Goal: Information Seeking & Learning: Learn about a topic

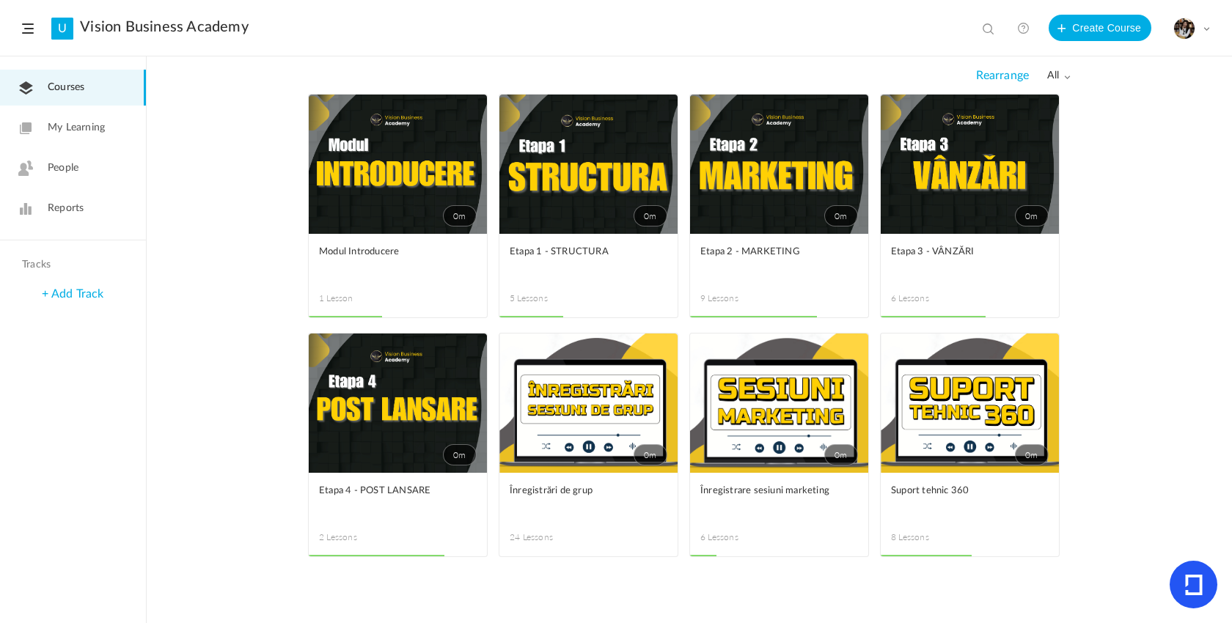
click at [1009, 216] on link "0m" at bounding box center [970, 164] width 178 height 139
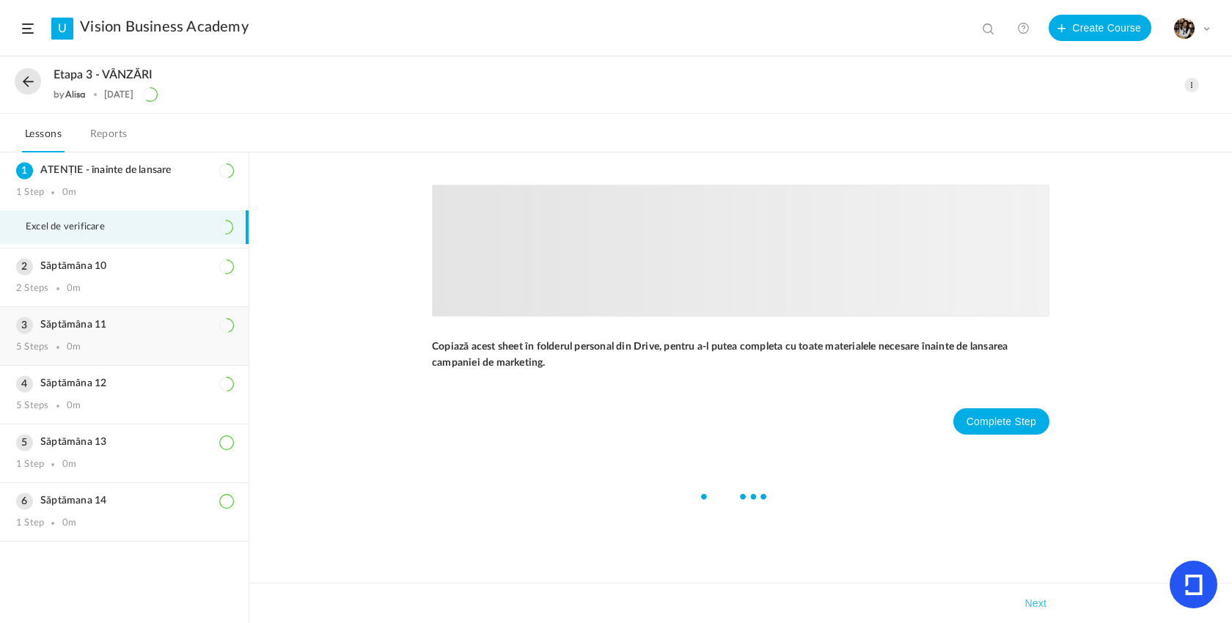
click at [98, 333] on div "Săptămâna 11 5 Steps 0m" at bounding box center [124, 336] width 249 height 58
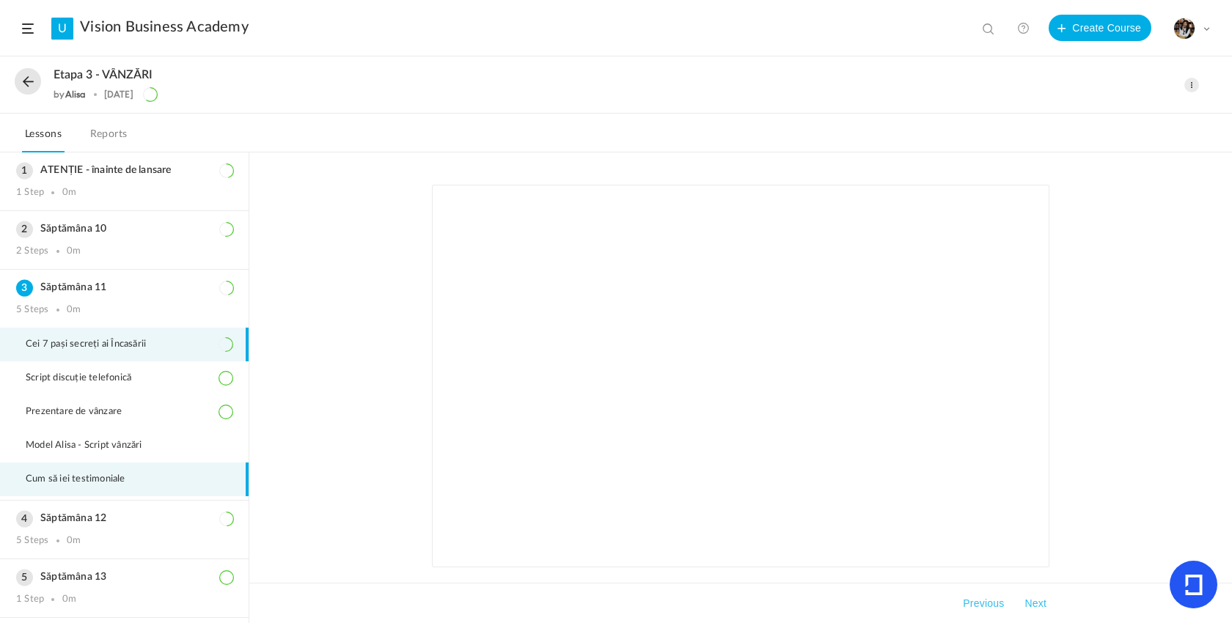
click at [80, 475] on span "Cum să iei testimoniale" at bounding box center [85, 480] width 118 height 12
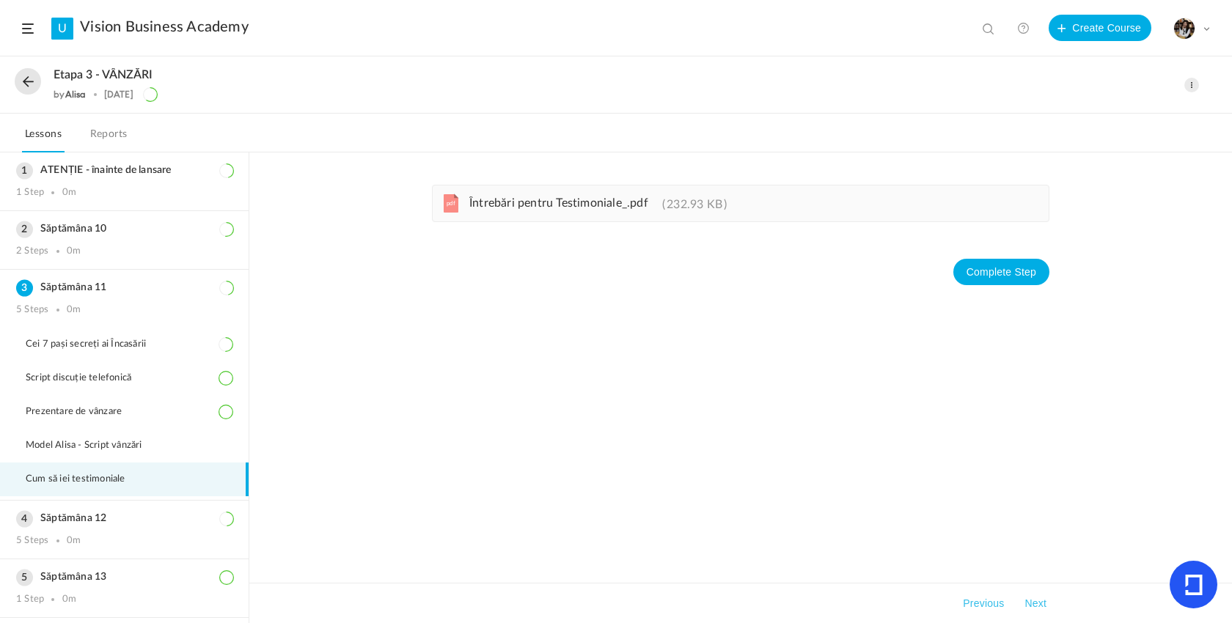
click at [544, 208] on span "Întrebări pentru Testimoniale_.pdf" at bounding box center [558, 203] width 179 height 12
click at [23, 79] on button at bounding box center [28, 81] width 26 height 26
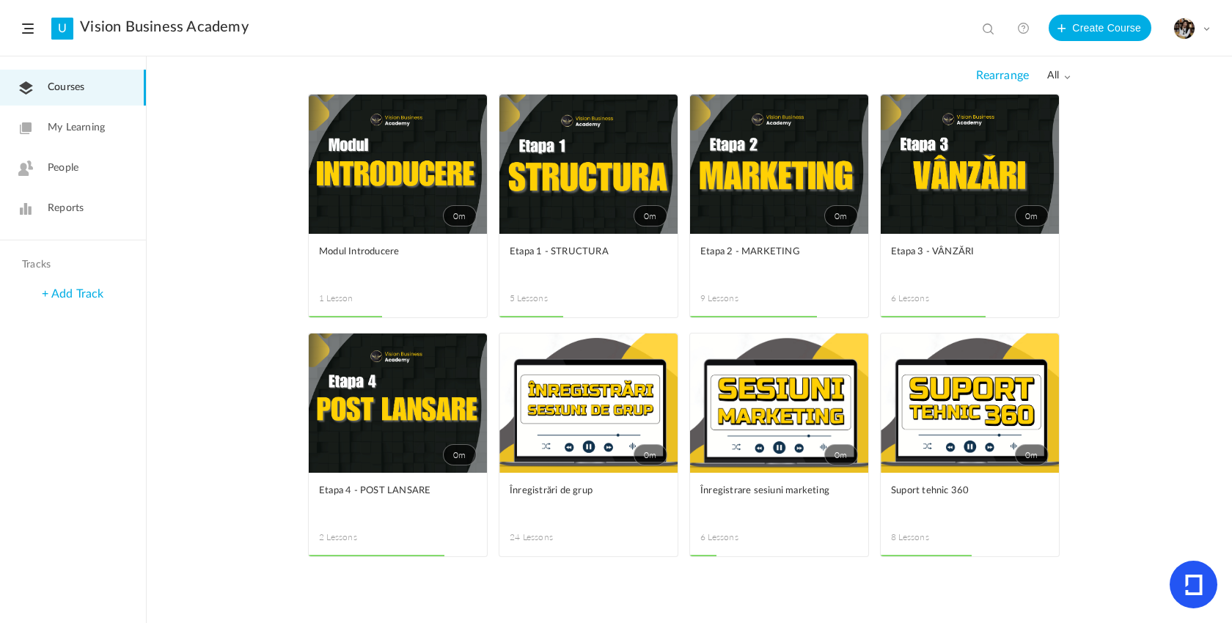
click at [599, 207] on link "0m" at bounding box center [589, 164] width 178 height 139
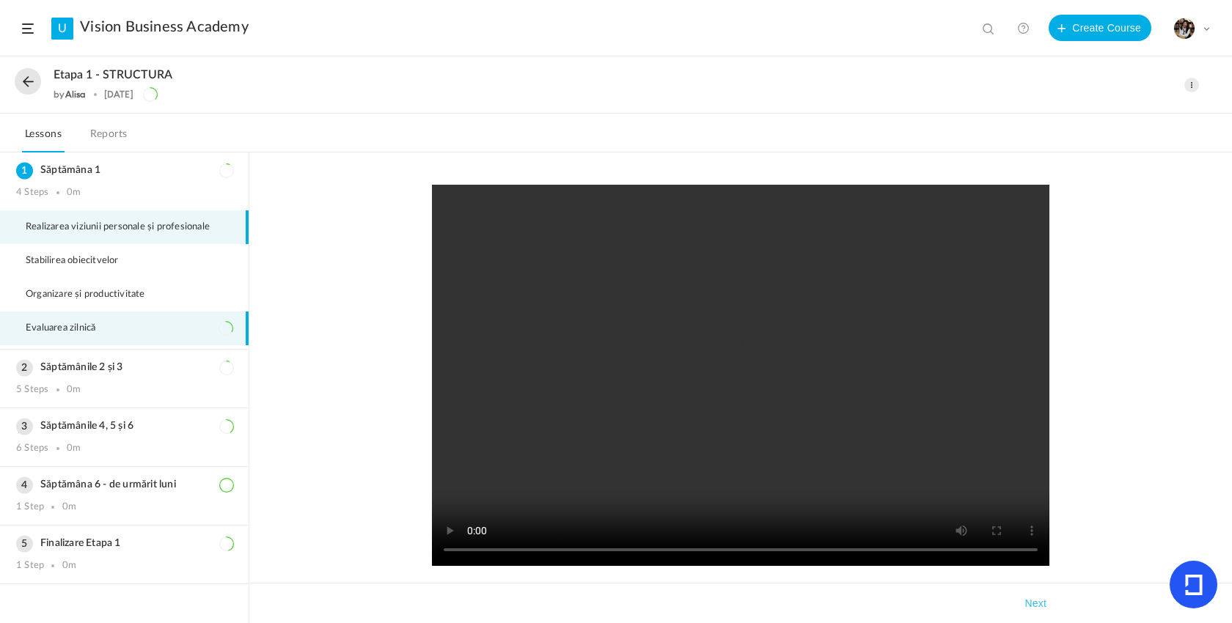
click at [95, 321] on li "Evaluarea zilnică" at bounding box center [124, 329] width 249 height 34
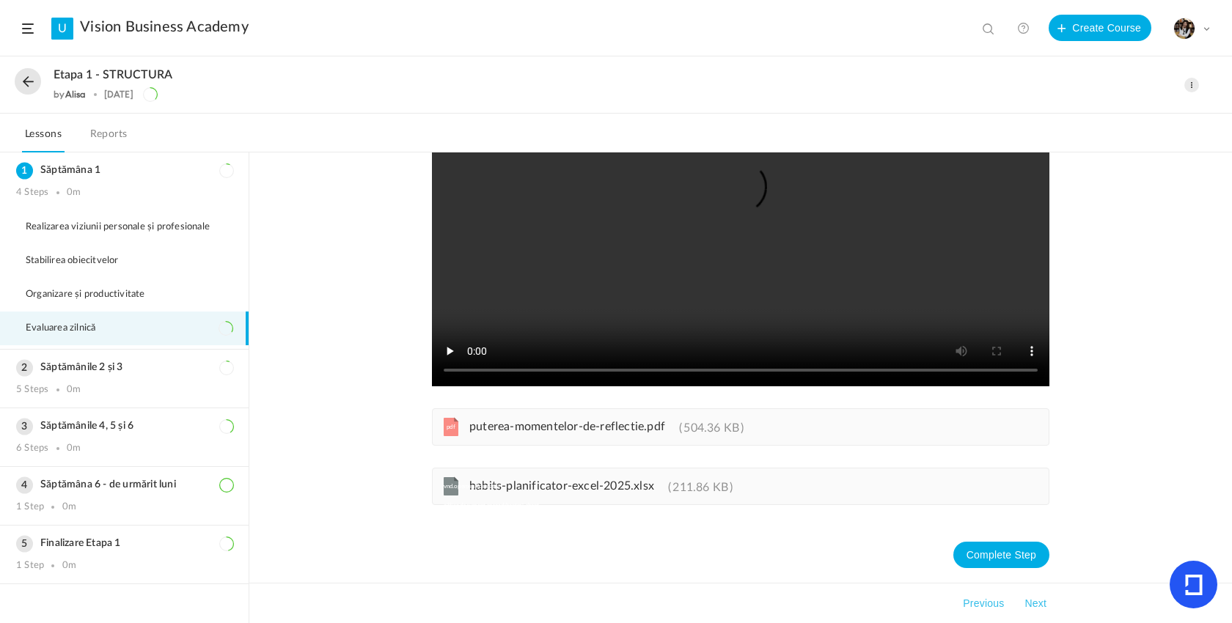
scroll to position [180, 0]
click at [588, 422] on span "puterea-momentelor-de-reflectie.pdf" at bounding box center [567, 427] width 196 height 12
click at [35, 84] on button at bounding box center [28, 81] width 26 height 26
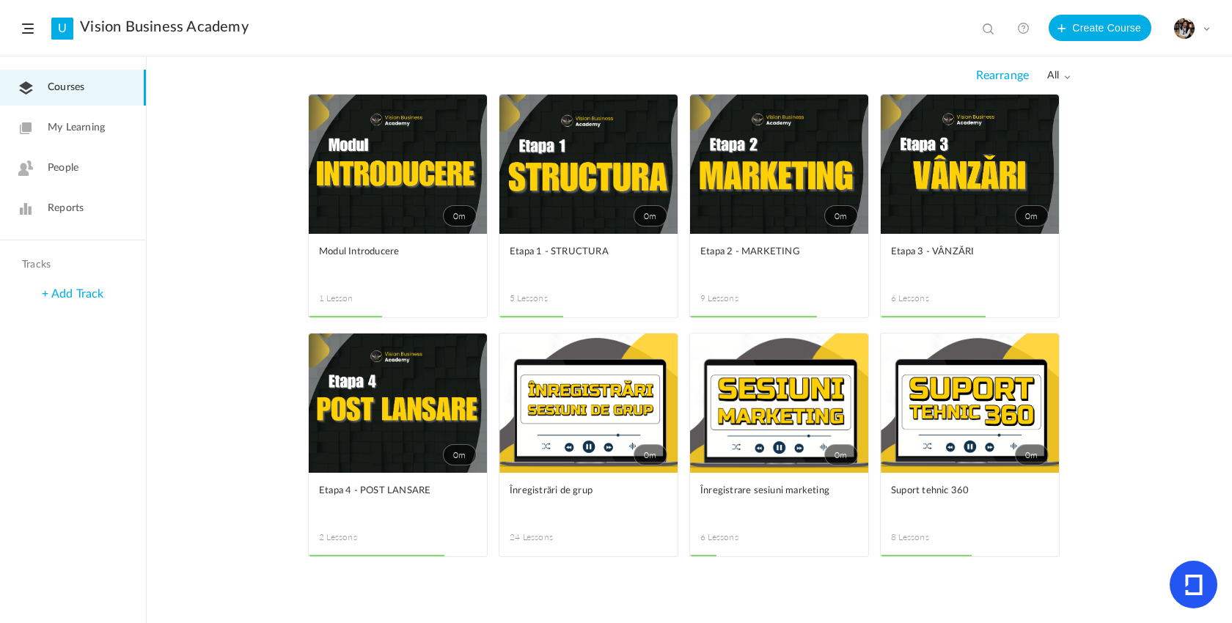
click at [1232, 187] on div "0m Edit Delete Move to draft Remove Progress Modul Introducere 1 Lesson This co…" at bounding box center [690, 359] width 1086 height 530
click at [1034, 214] on span "0m" at bounding box center [1032, 215] width 34 height 21
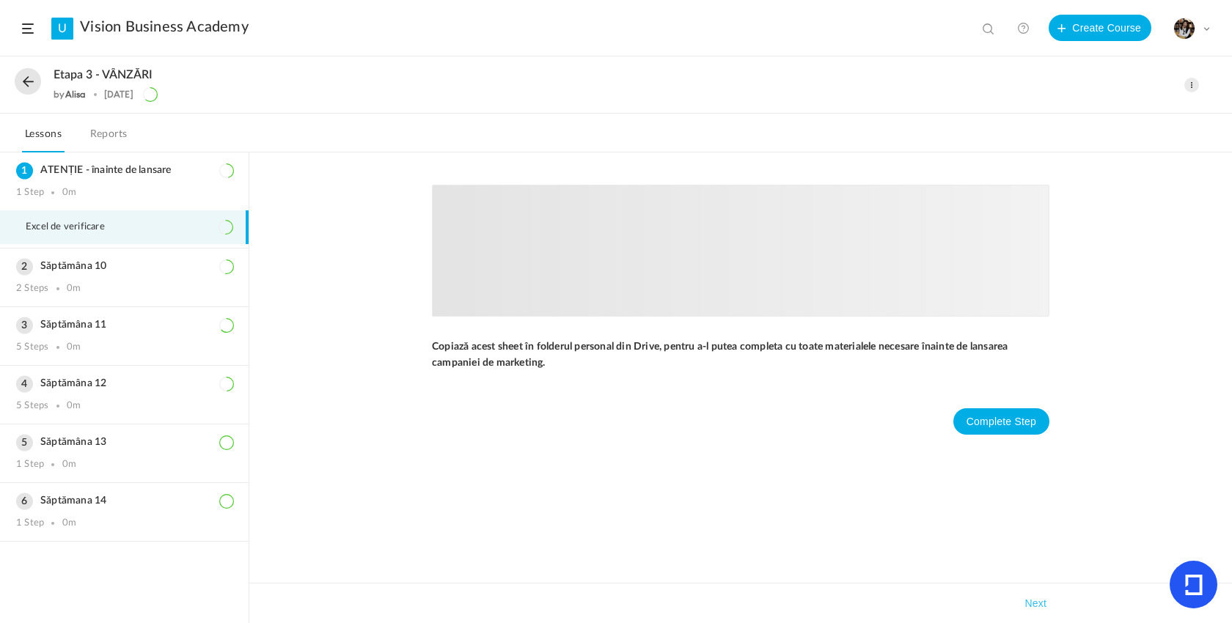
click at [40, 82] on button at bounding box center [28, 81] width 26 height 26
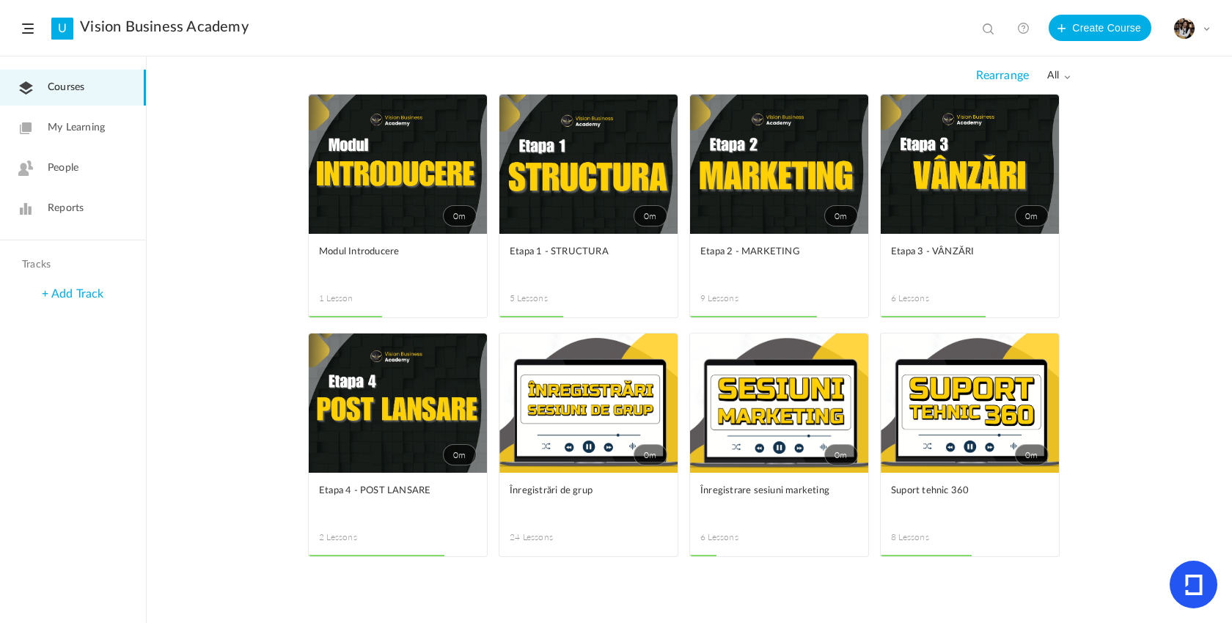
click at [949, 443] on link "0m" at bounding box center [970, 403] width 178 height 139
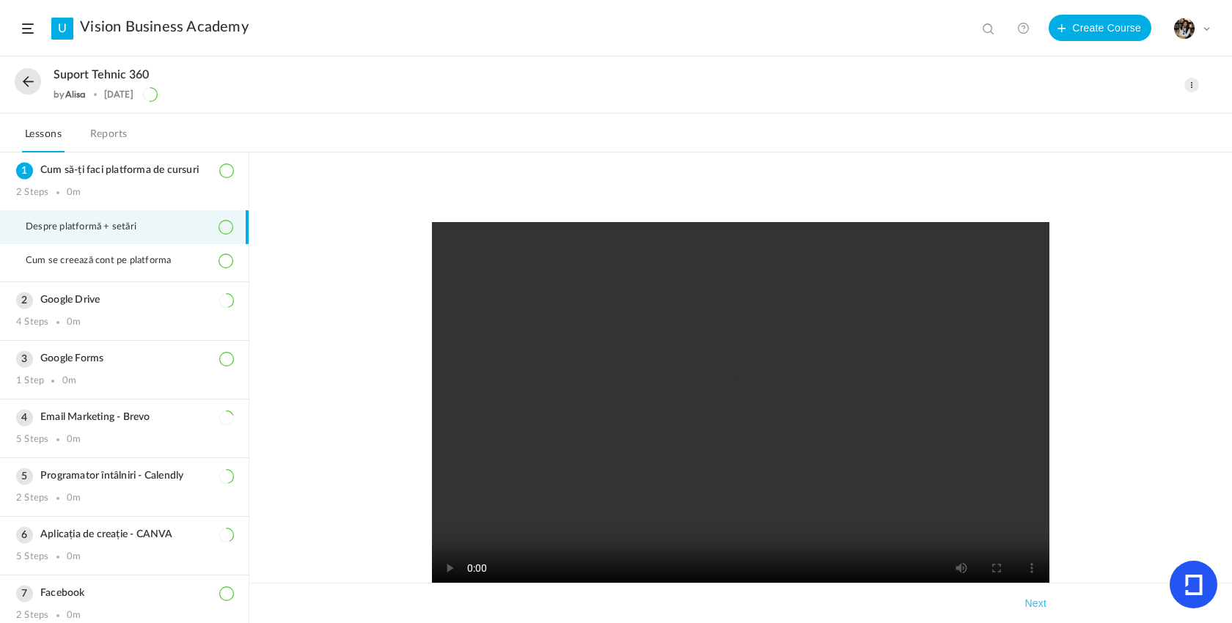
click at [31, 89] on button at bounding box center [28, 81] width 26 height 26
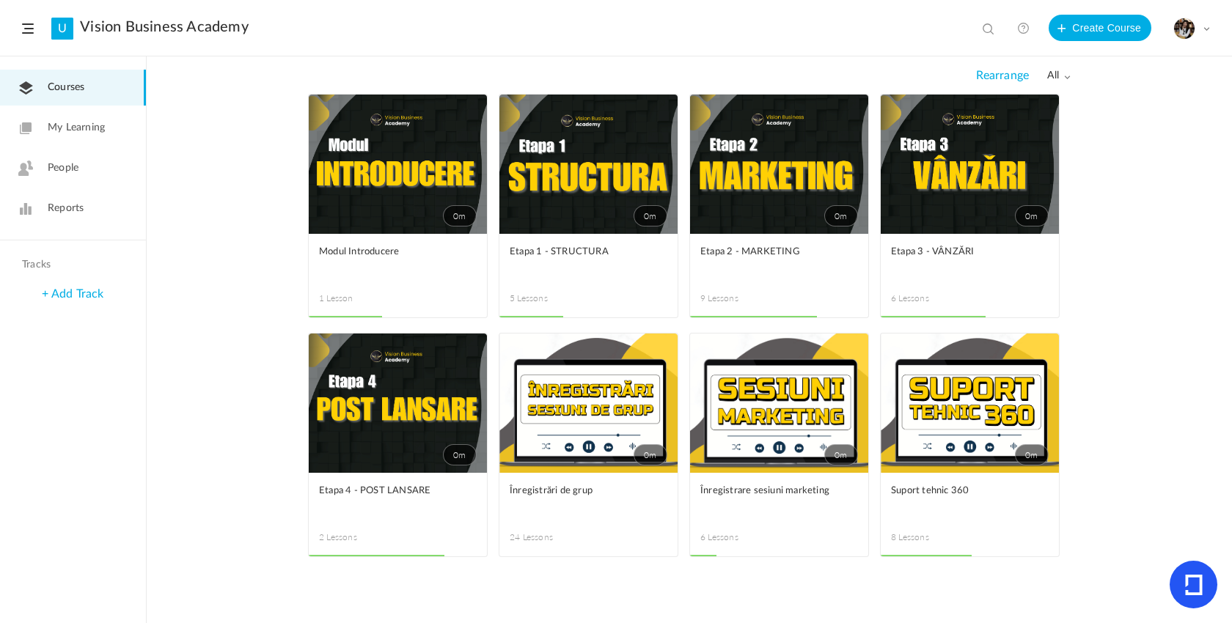
click at [639, 242] on figcaption "Etapa 1 - STRUCTURA 5 Lessons" at bounding box center [589, 276] width 178 height 84
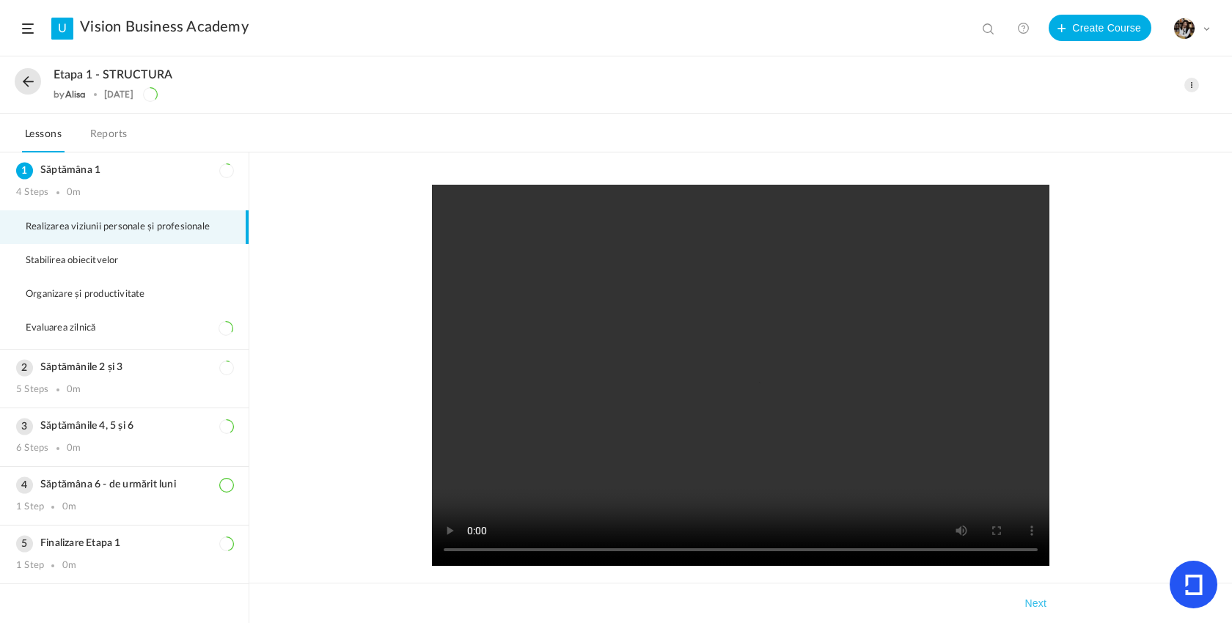
click at [419, 59] on div "Etapa 1 - STRUCTURA by [PERSON_NAME] [DATE] Edit Delete Move to draft Remove Pr…" at bounding box center [616, 85] width 1232 height 56
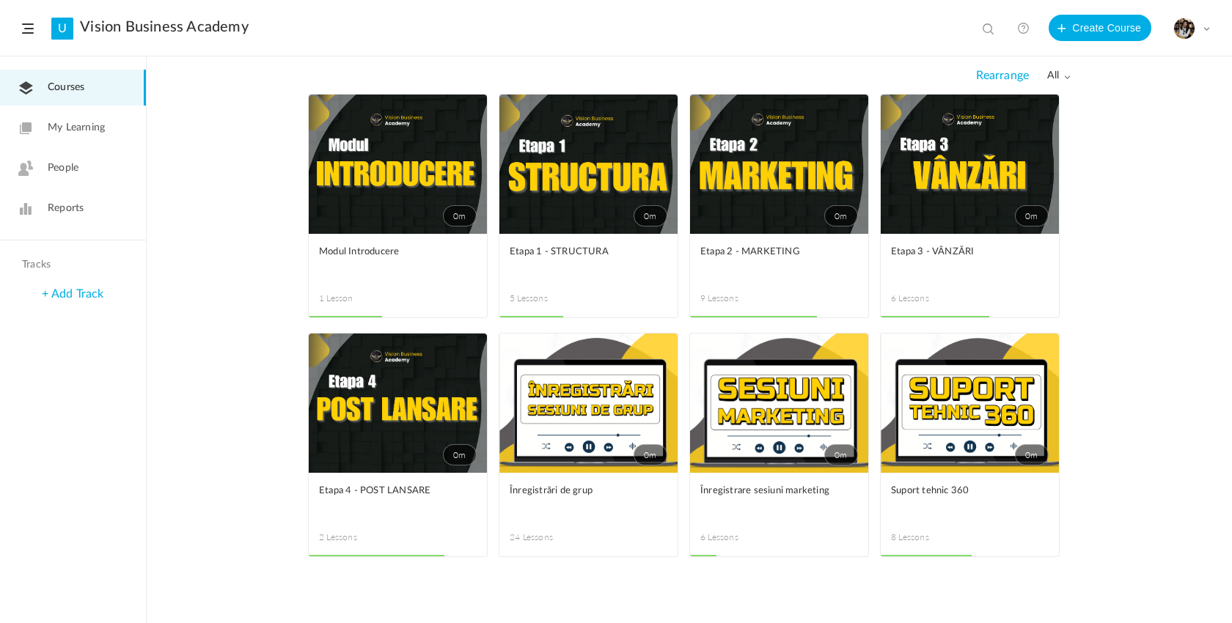
drag, startPoint x: 144, startPoint y: 186, endPoint x: 995, endPoint y: 177, distance: 851.6
click at [995, 177] on link "0m" at bounding box center [970, 164] width 178 height 139
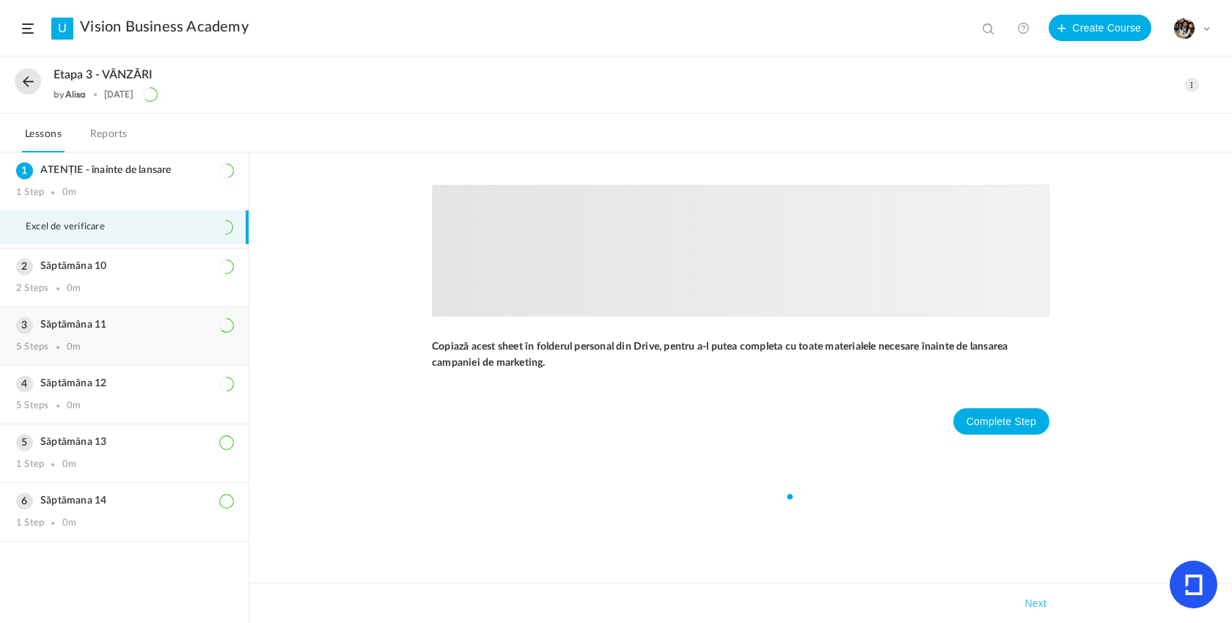
click at [104, 356] on div "Săptămâna 11 5 Steps 0m" at bounding box center [124, 336] width 249 height 58
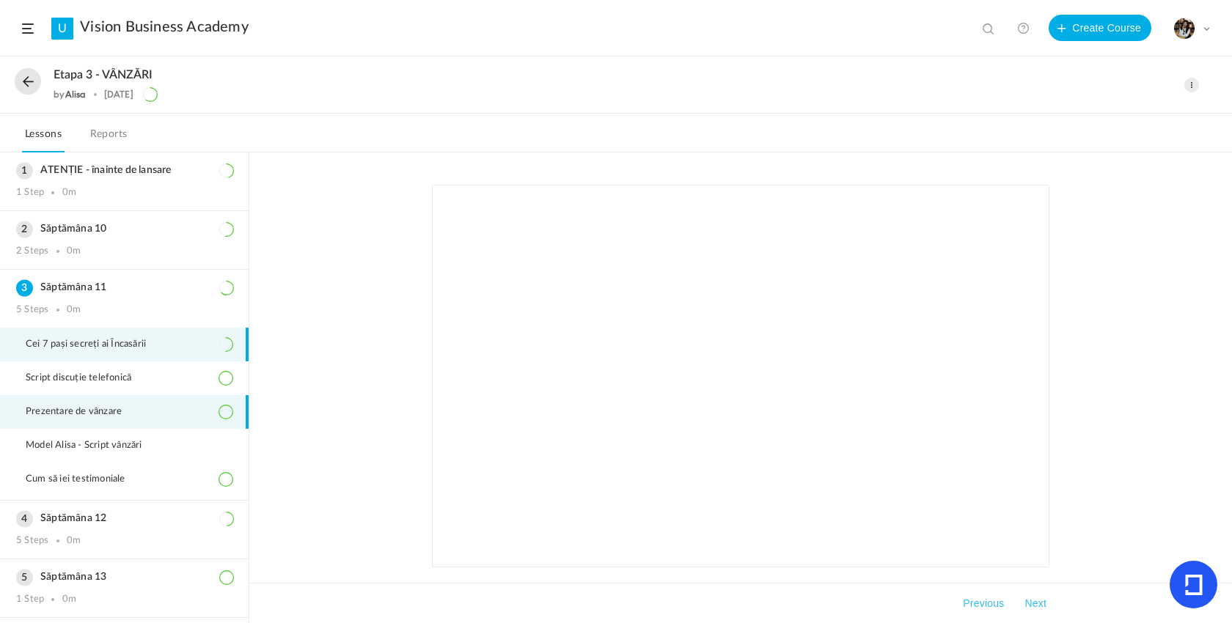
click at [133, 409] on span "Prezentare de vânzare" at bounding box center [83, 412] width 114 height 12
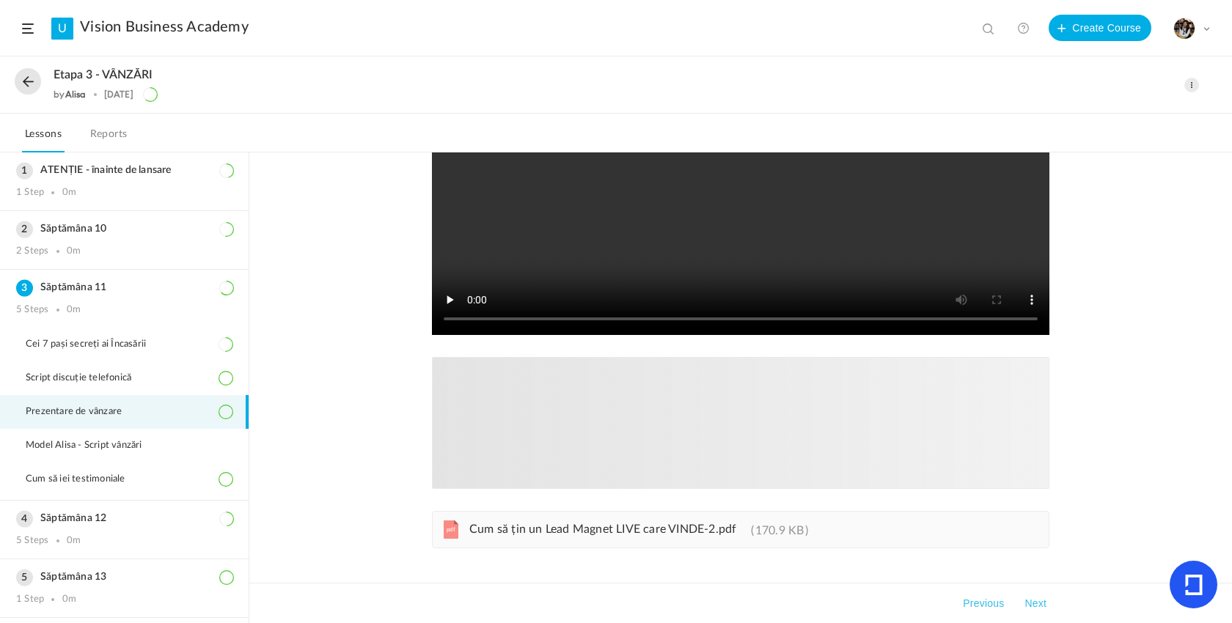
scroll to position [276, 0]
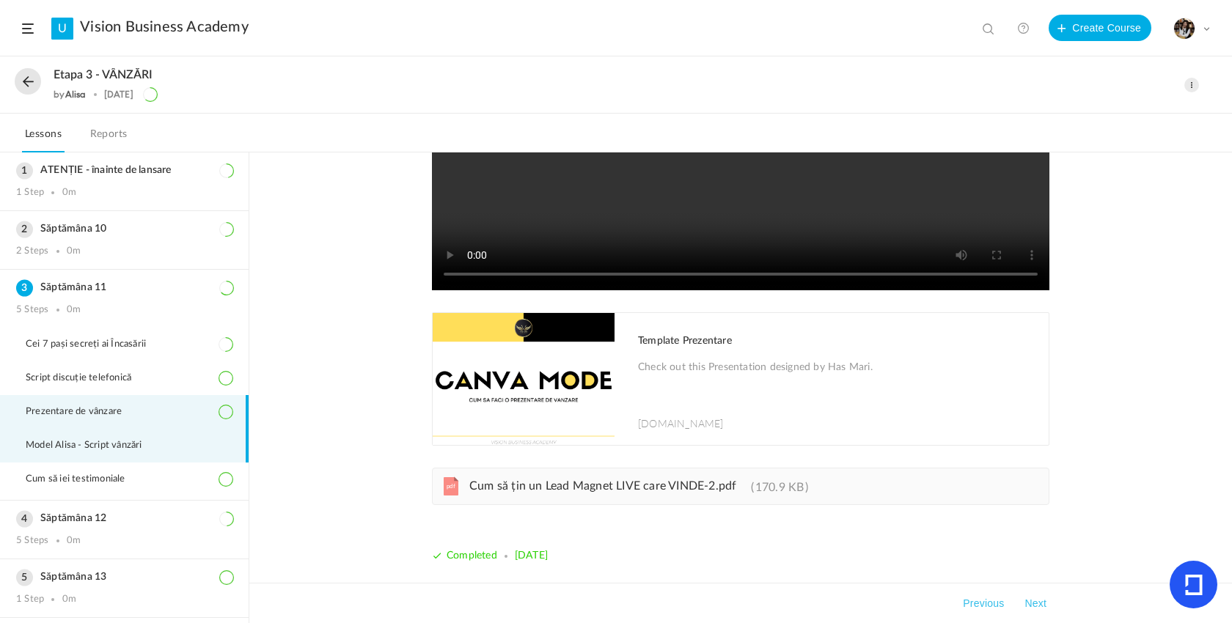
click at [159, 443] on span "Model Alisa - Script vânzări" at bounding box center [93, 446] width 135 height 12
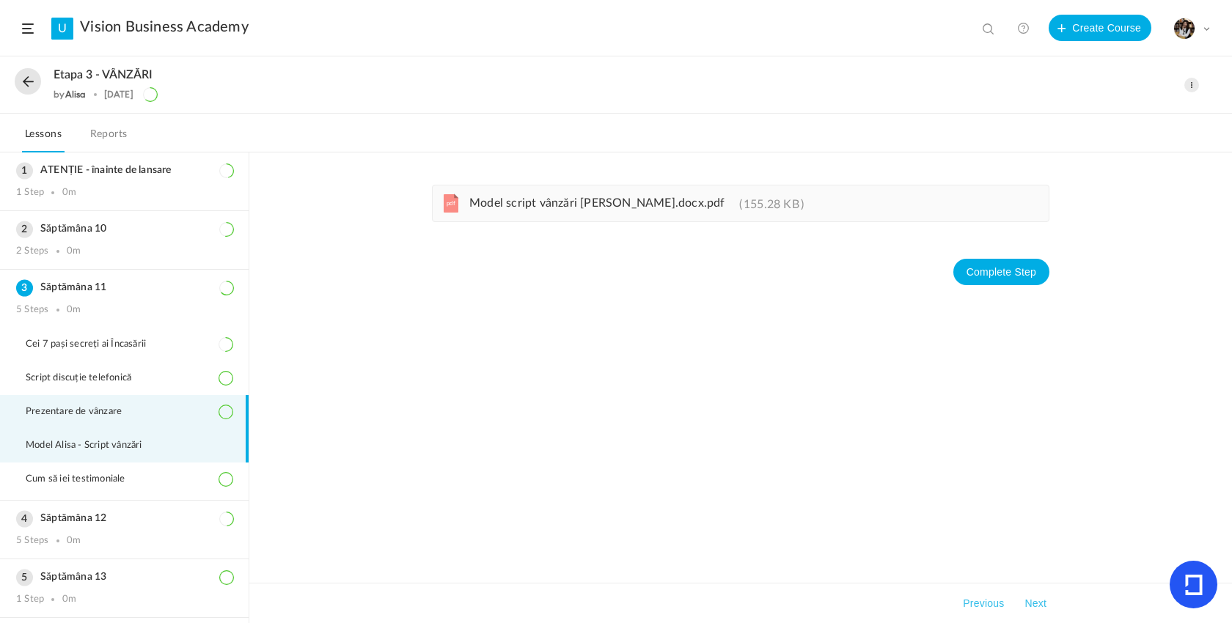
click at [109, 421] on li "Prezentare de vânzare" at bounding box center [124, 412] width 249 height 34
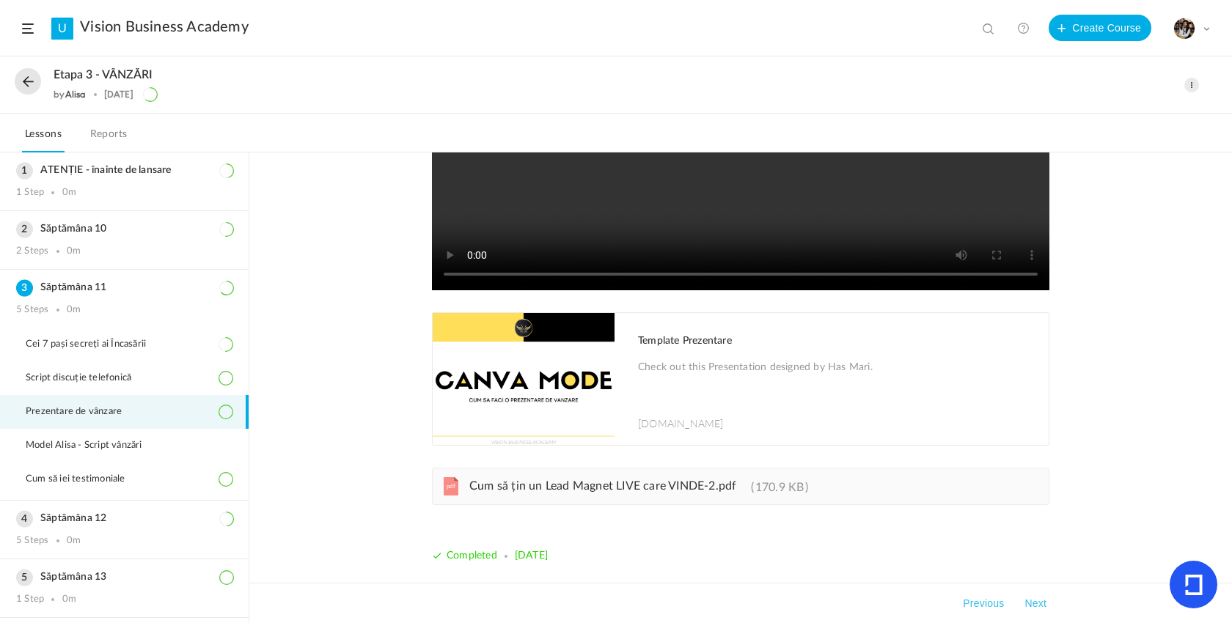
click at [595, 499] on div "pdf Cum să țin un Lead Magnet LIVE care VINDE-2.pdf 170.9 KB" at bounding box center [741, 486] width 618 height 37
click at [102, 246] on div "2 Steps 0m" at bounding box center [124, 252] width 216 height 12
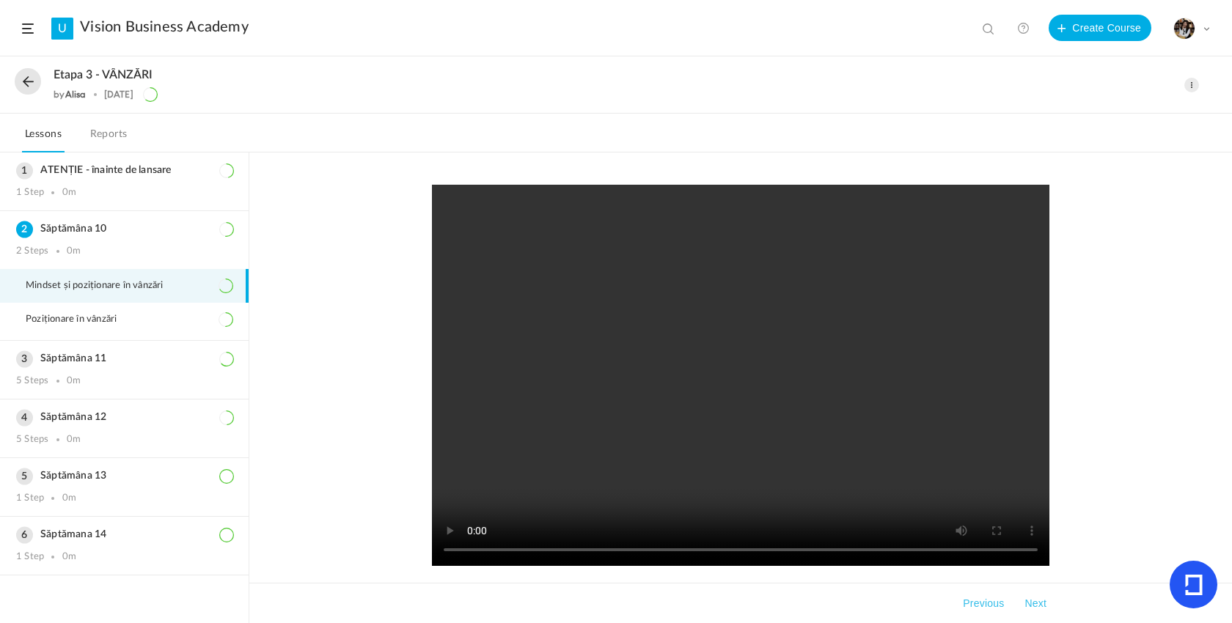
click at [31, 84] on button at bounding box center [28, 81] width 26 height 26
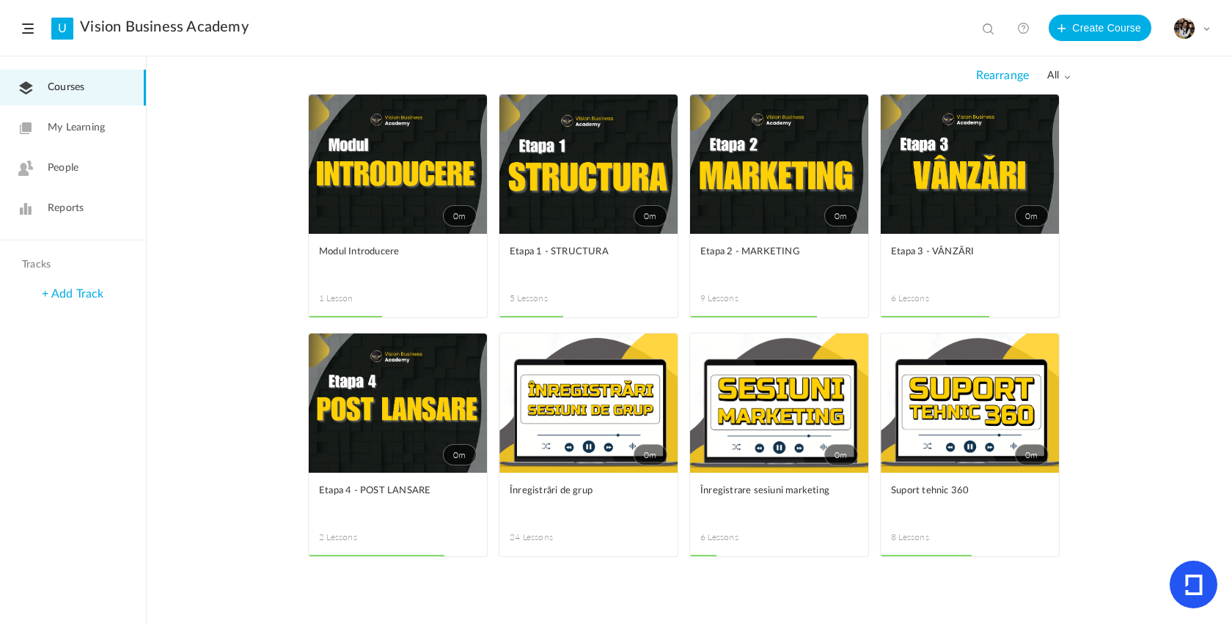
click at [997, 136] on link "0m" at bounding box center [970, 164] width 178 height 139
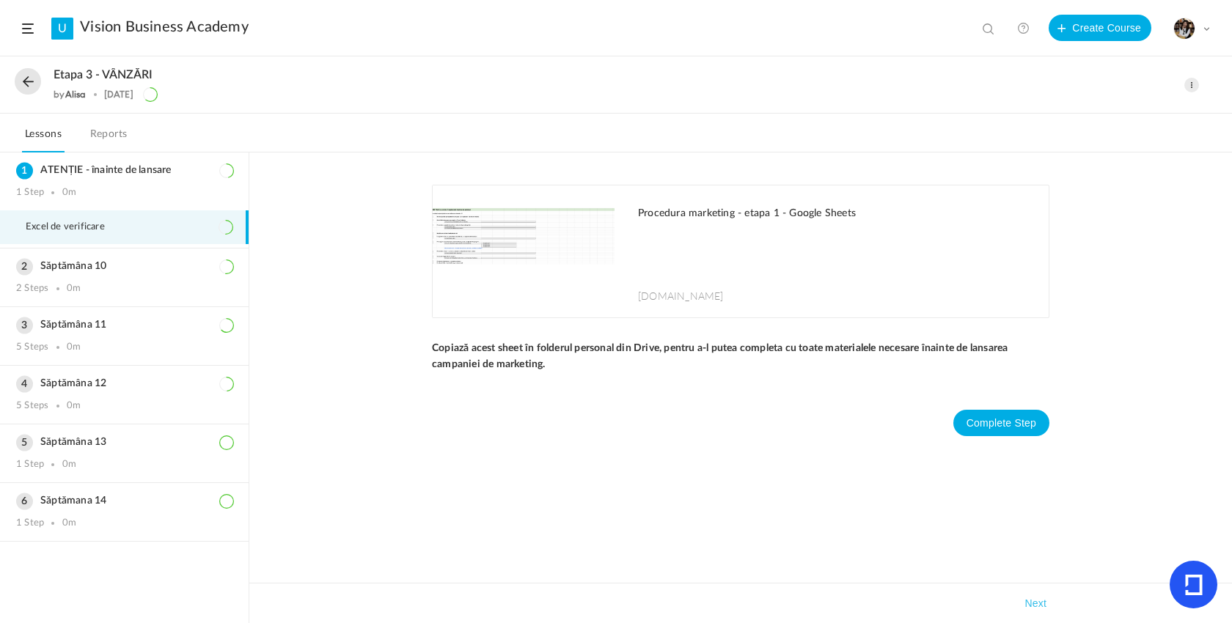
click at [26, 81] on button at bounding box center [28, 81] width 26 height 26
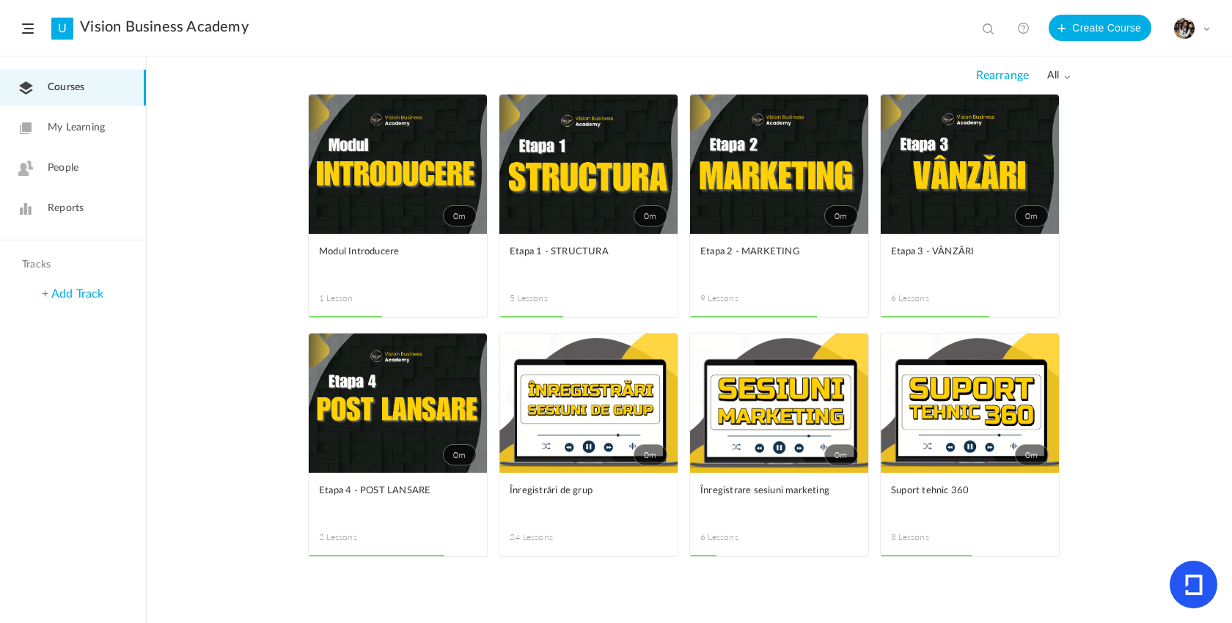
drag, startPoint x: 876, startPoint y: 194, endPoint x: 952, endPoint y: 148, distance: 89.2
click at [952, 148] on link "0m" at bounding box center [970, 164] width 178 height 139
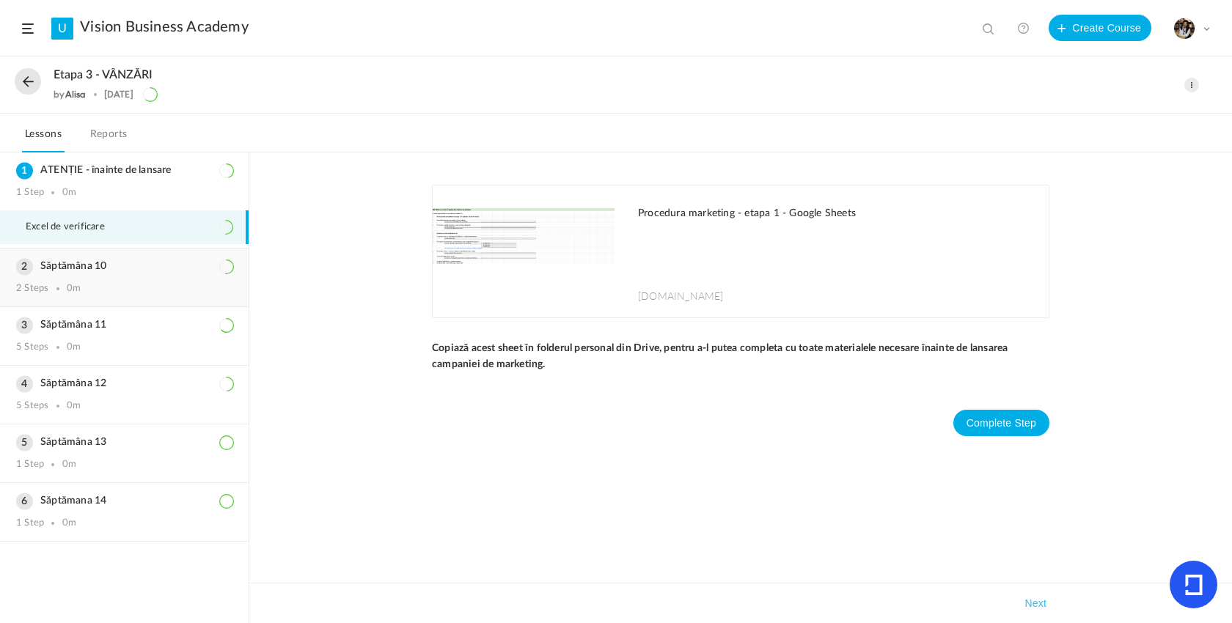
click at [122, 295] on div "Săptămâna 10 2 Steps 0m" at bounding box center [124, 278] width 249 height 58
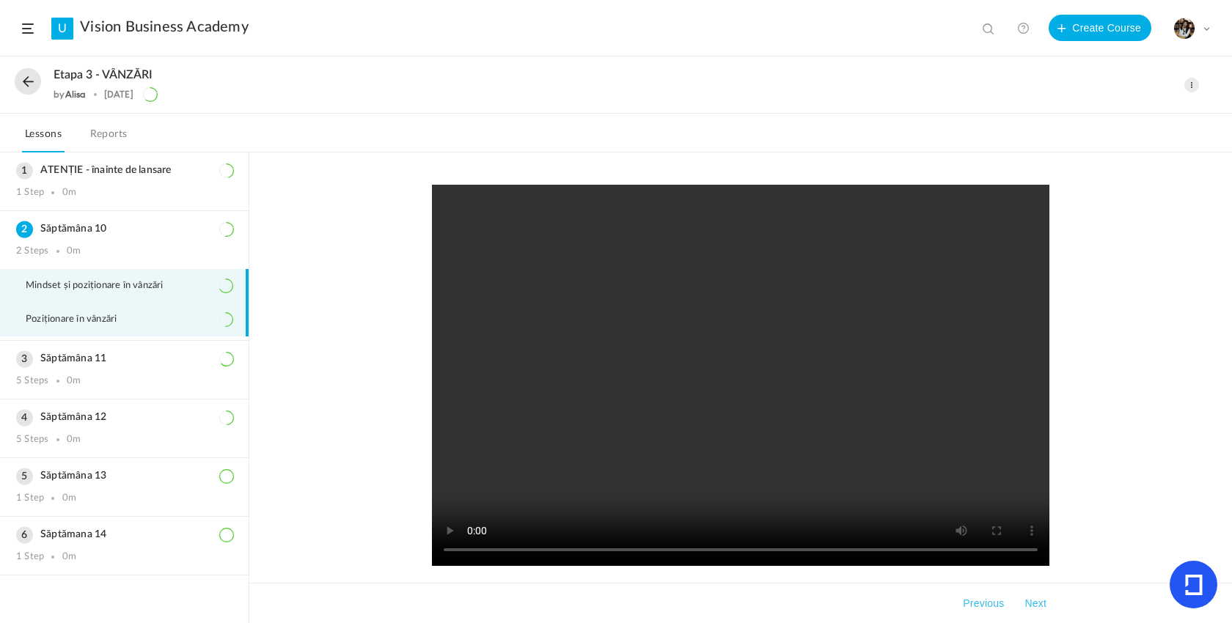
drag, startPoint x: 122, startPoint y: 296, endPoint x: 112, endPoint y: 321, distance: 27.6
click at [112, 321] on span "Poziționare în vânzări" at bounding box center [80, 320] width 109 height 12
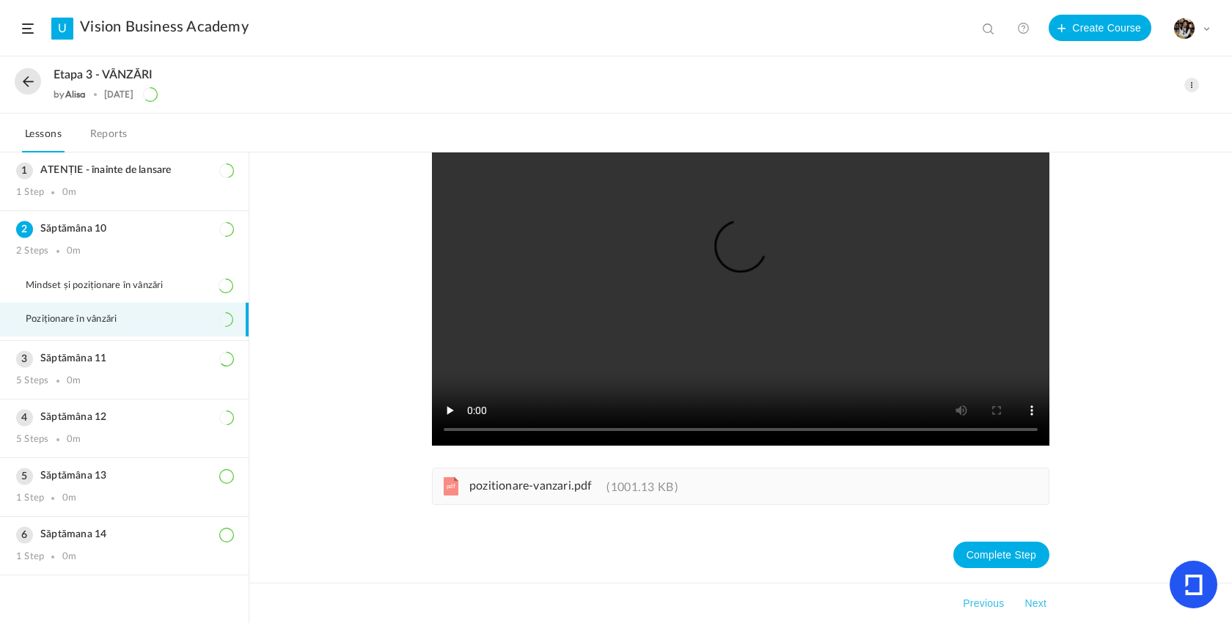
scroll to position [121, 0]
click at [194, 355] on h3 "Săptămâna 11" at bounding box center [124, 359] width 216 height 12
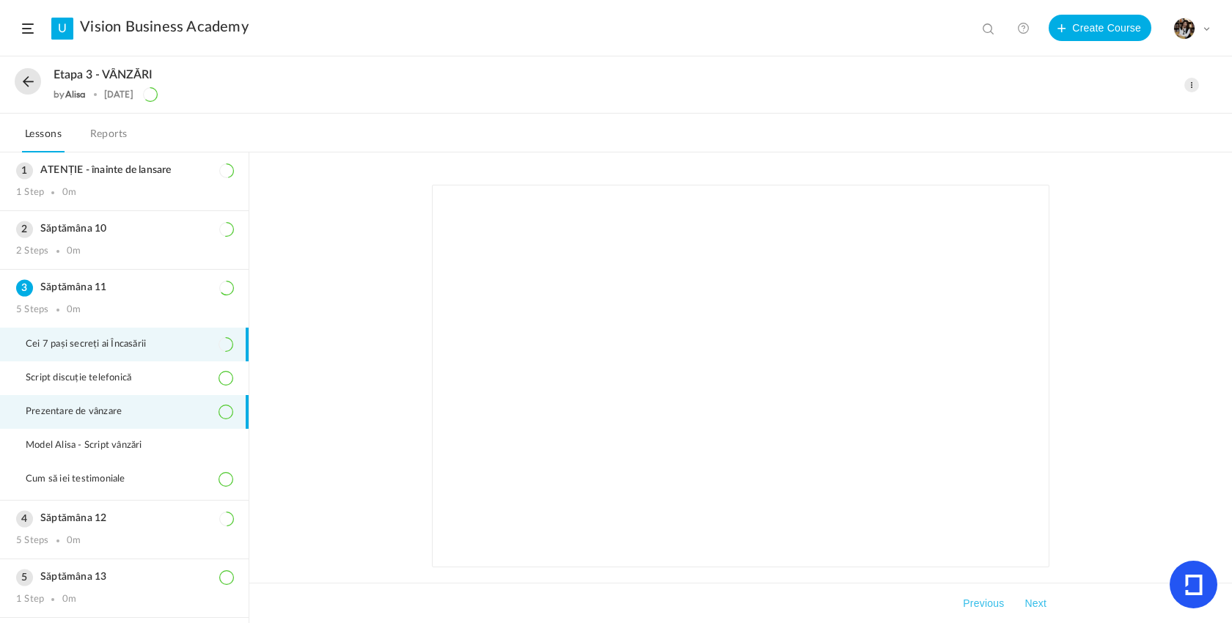
click at [121, 422] on li "Prezentare de vânzare" at bounding box center [124, 412] width 249 height 34
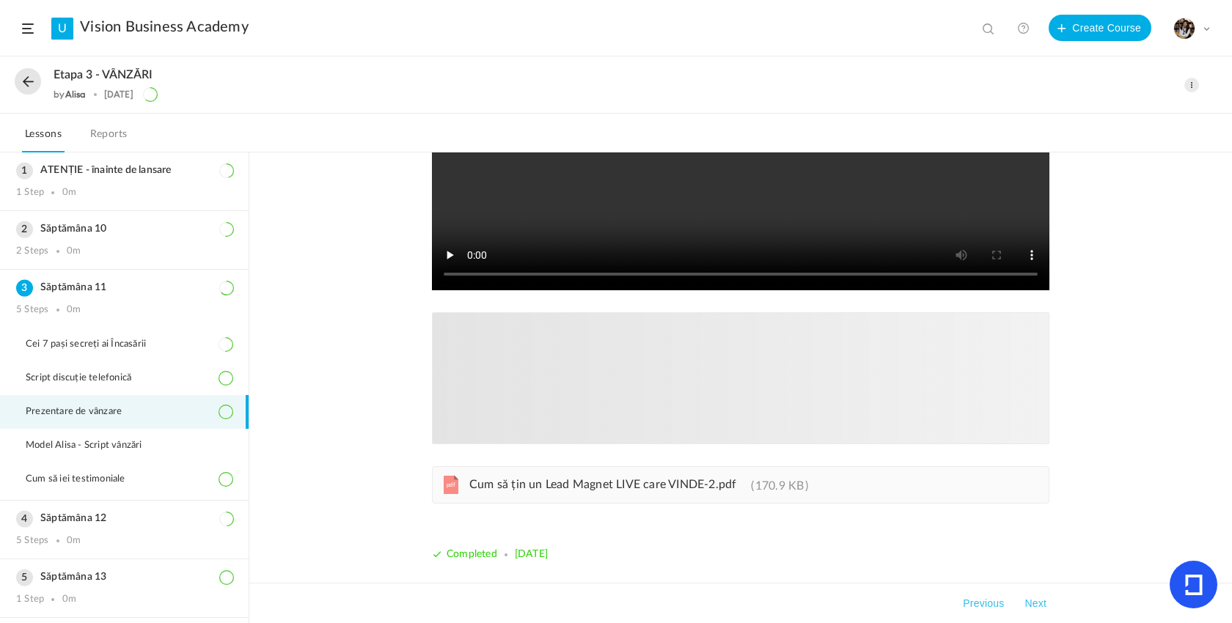
scroll to position [276, 0]
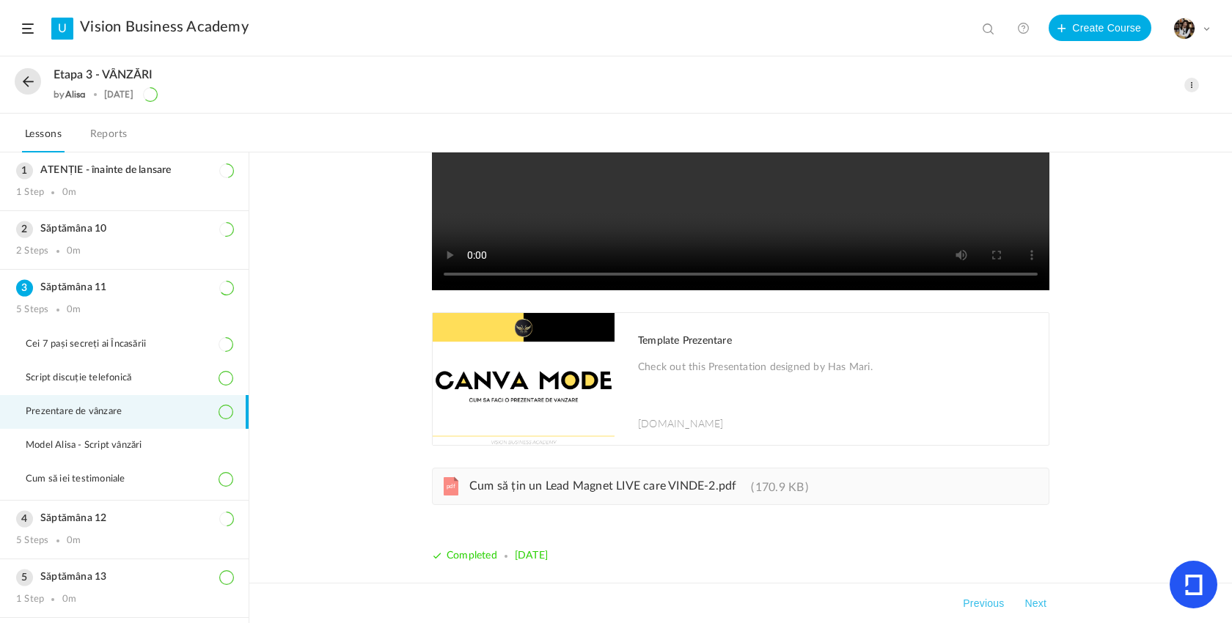
click at [657, 373] on p "Check out this Presentation designed by Has Mari." at bounding box center [836, 377] width 396 height 37
click at [474, 173] on video at bounding box center [741, 99] width 618 height 381
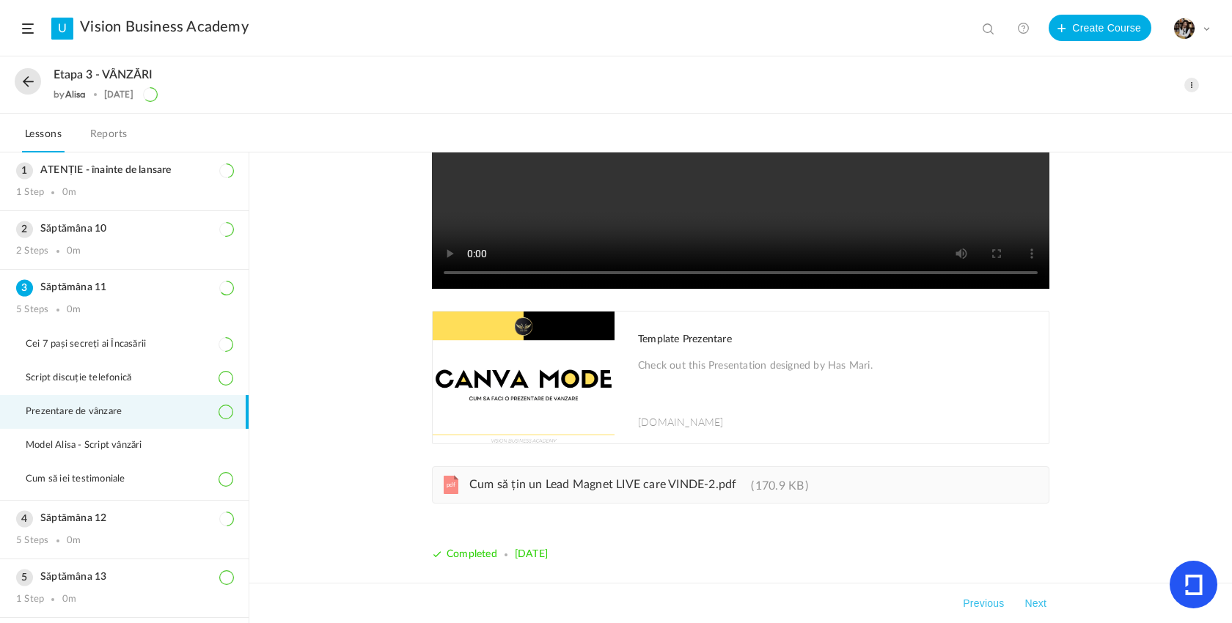
scroll to position [277, 0]
click at [455, 268] on video at bounding box center [741, 98] width 618 height 381
click at [464, 271] on video at bounding box center [741, 98] width 618 height 381
click at [471, 273] on video at bounding box center [741, 98] width 618 height 381
click at [27, 73] on button at bounding box center [28, 81] width 26 height 26
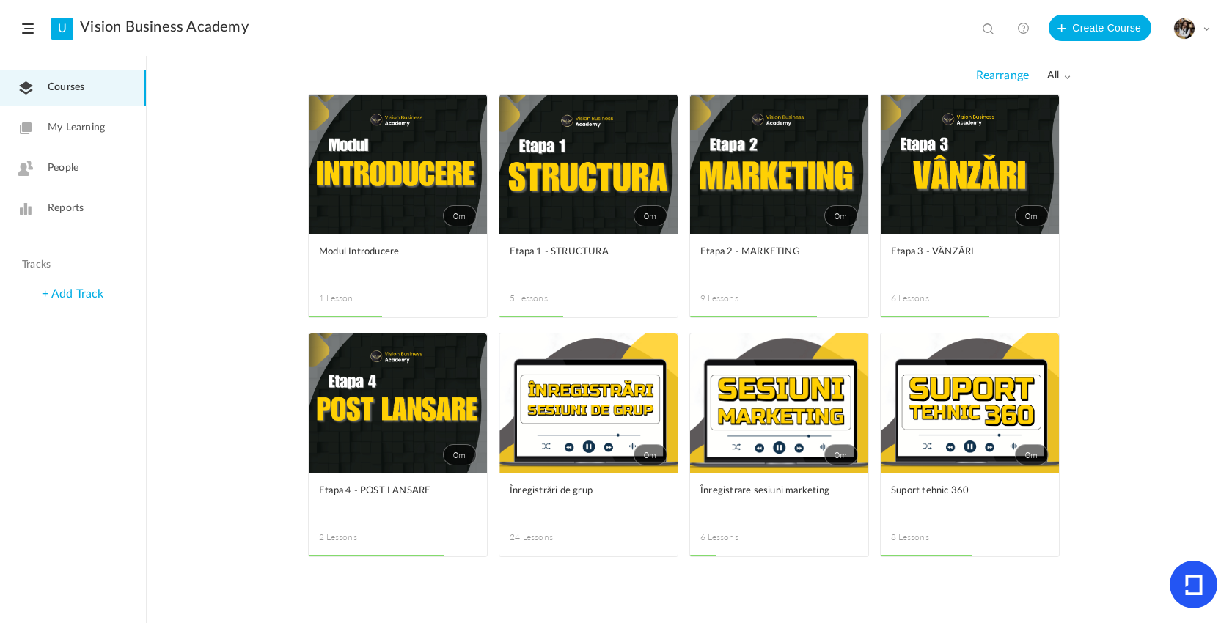
click at [917, 455] on link "0m" at bounding box center [970, 403] width 178 height 139
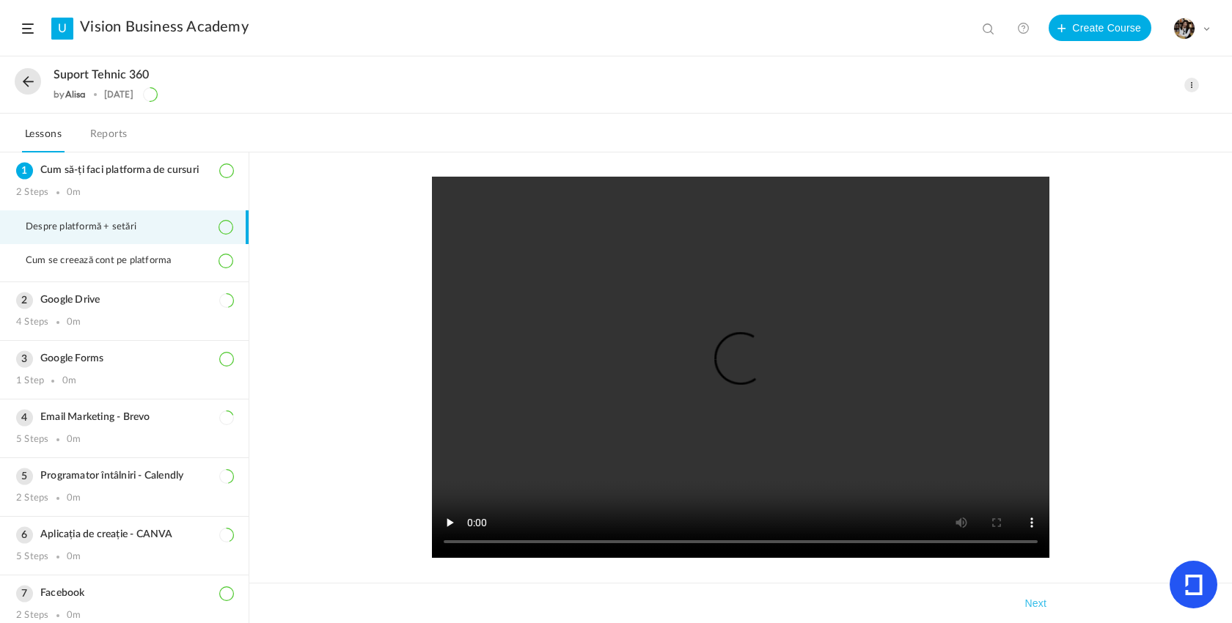
scroll to position [72, 0]
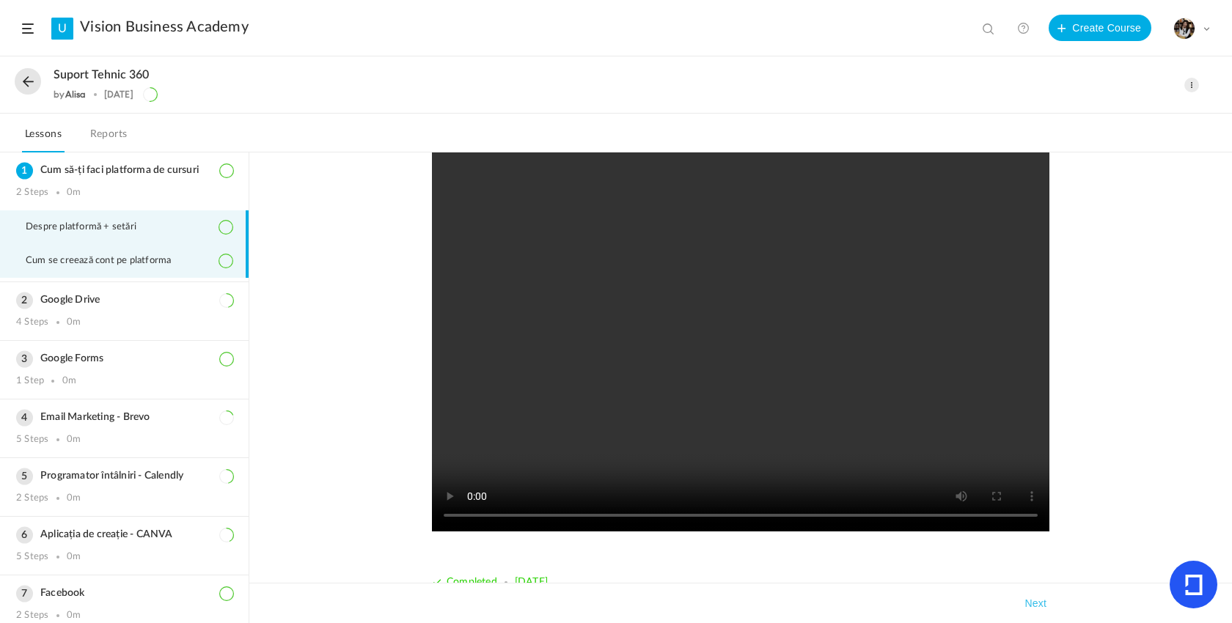
click at [163, 274] on li "Cum se creează cont pe platforma" at bounding box center [124, 261] width 249 height 34
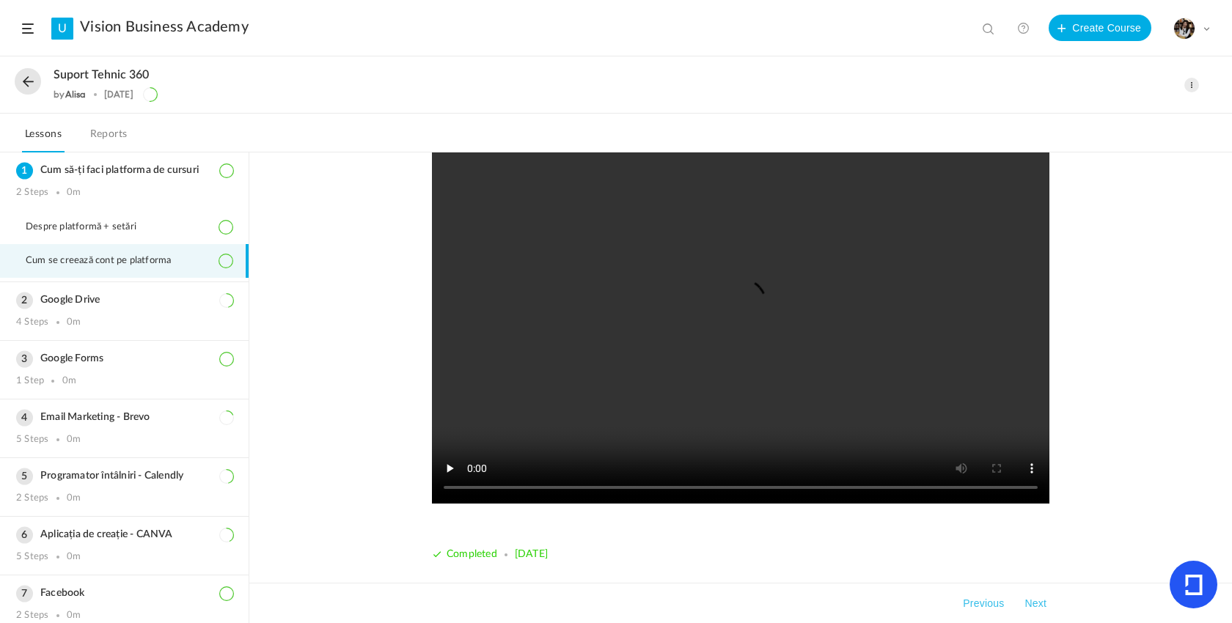
scroll to position [62, 0]
click at [124, 236] on li "Despre platformă + setări" at bounding box center [124, 228] width 249 height 34
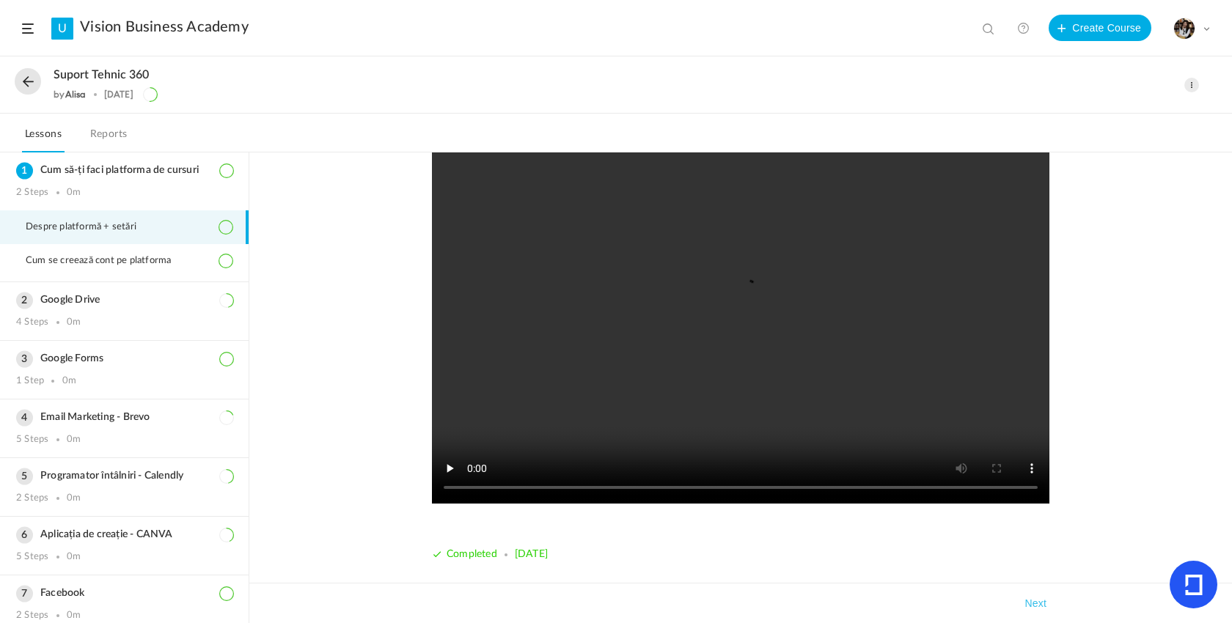
scroll to position [100, 0]
